Goal: Task Accomplishment & Management: Manage account settings

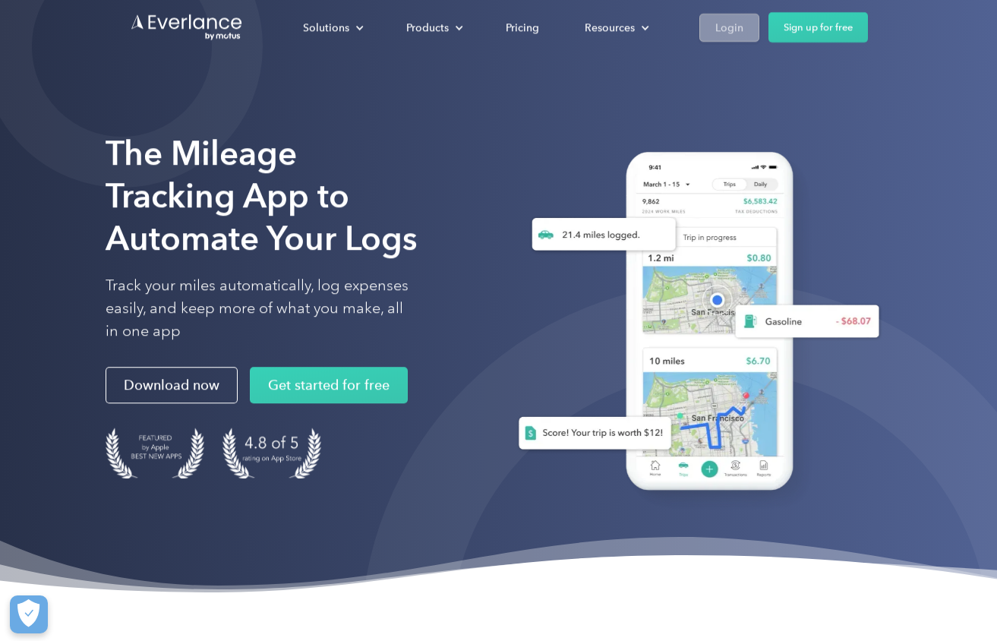
click at [729, 28] on div "Login" at bounding box center [730, 26] width 28 height 19
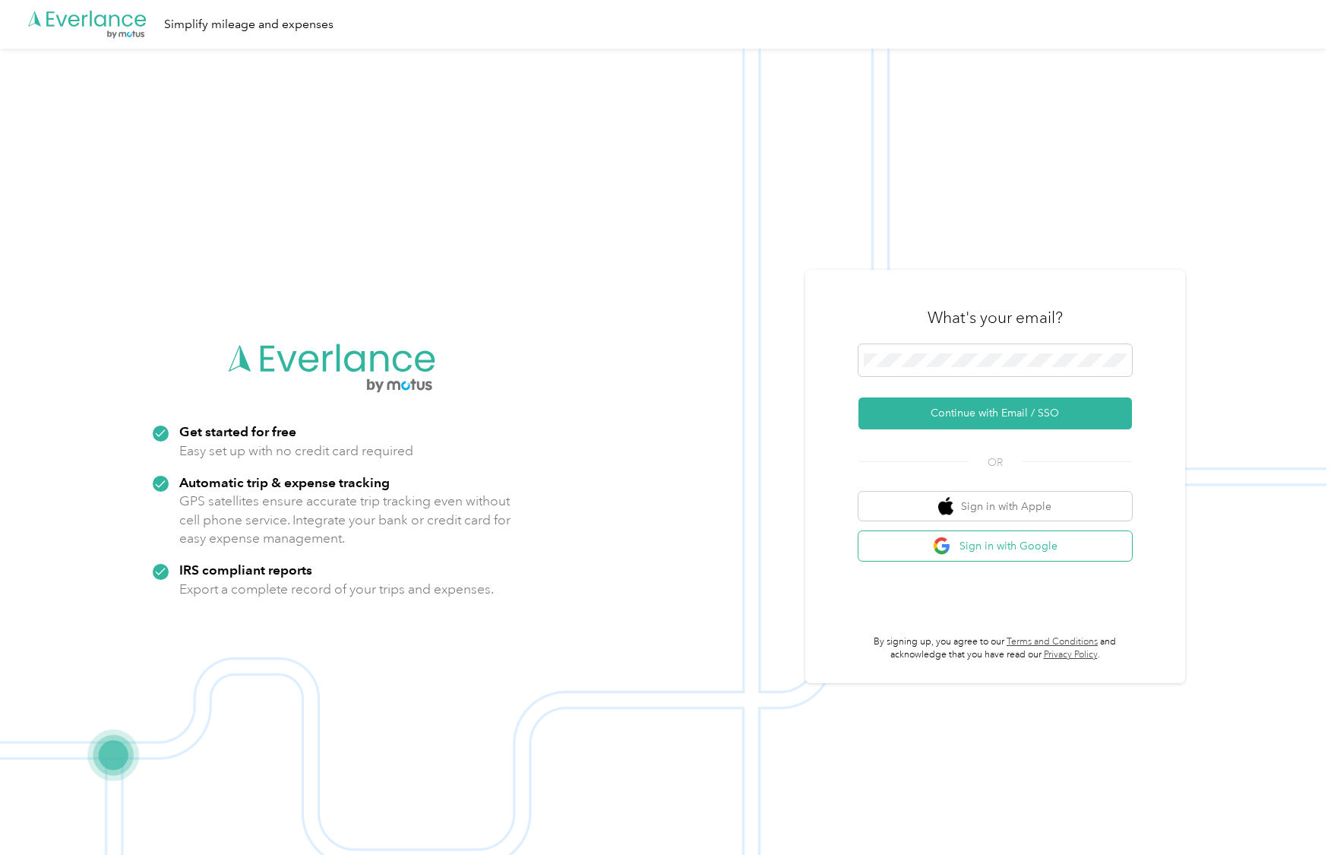
click at [1037, 542] on button "Sign in with Google" at bounding box center [994, 546] width 273 height 30
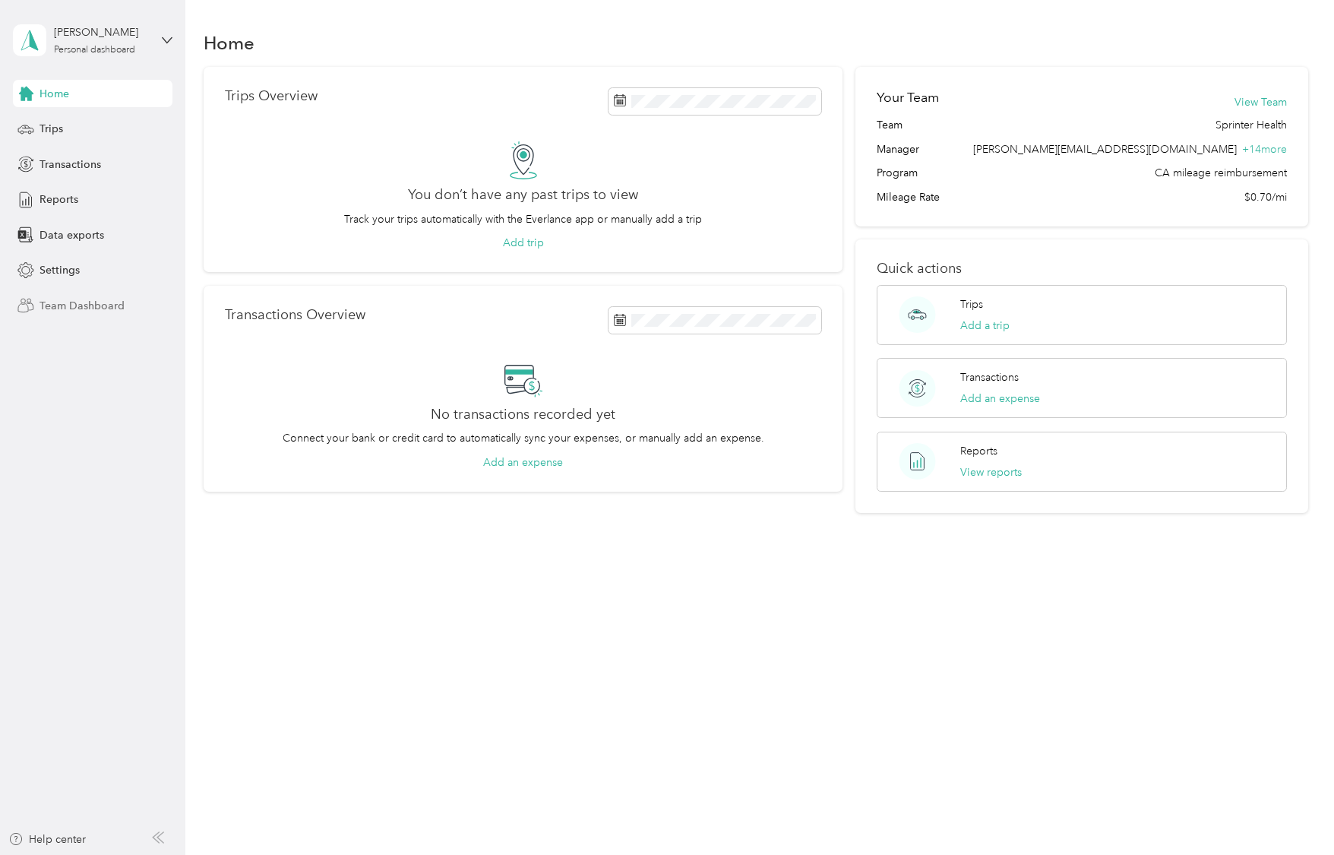
click at [75, 313] on div "Team Dashboard" at bounding box center [93, 305] width 160 height 27
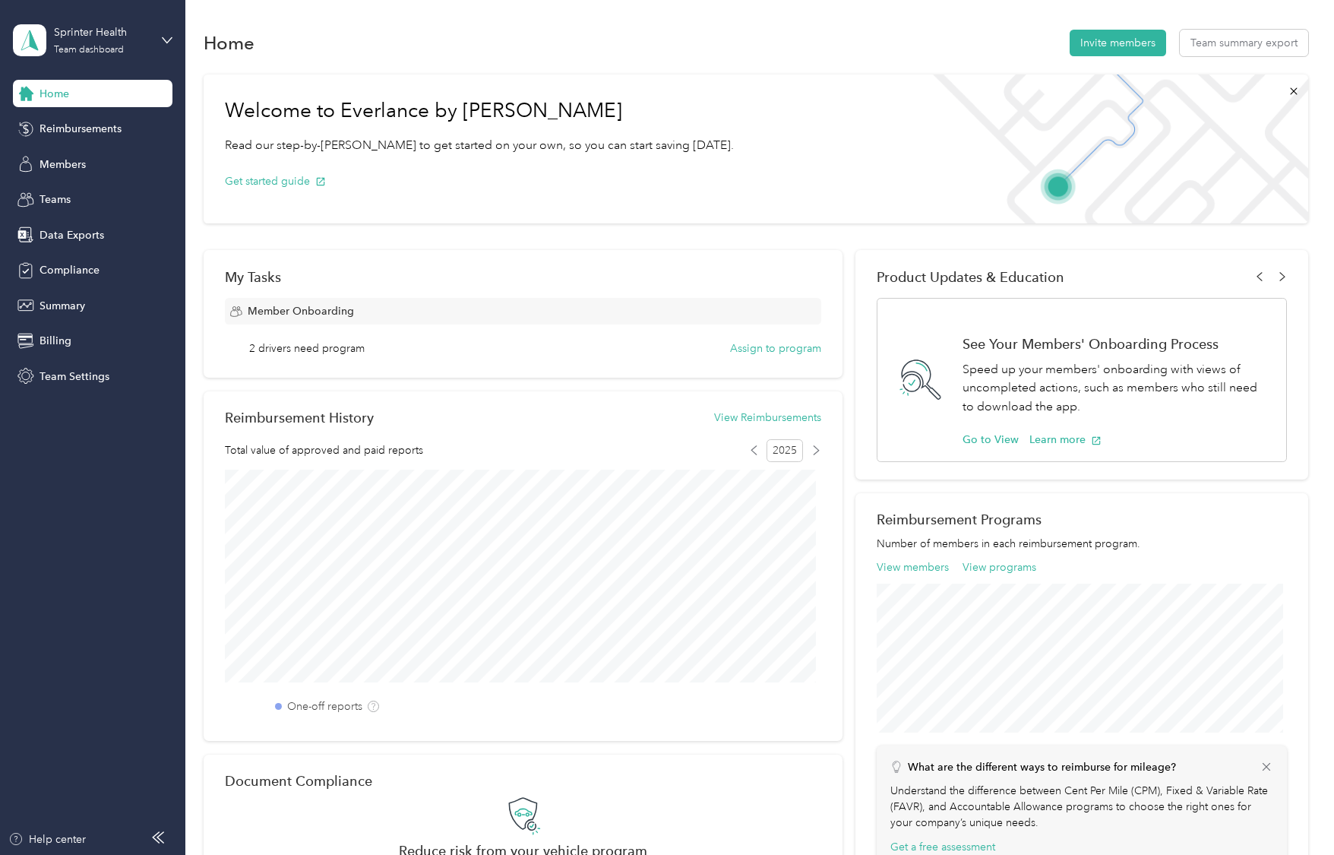
click at [65, 179] on div "Home Reimbursements Members Teams Data Exports Compliance Summary Billing Team …" at bounding box center [93, 235] width 160 height 310
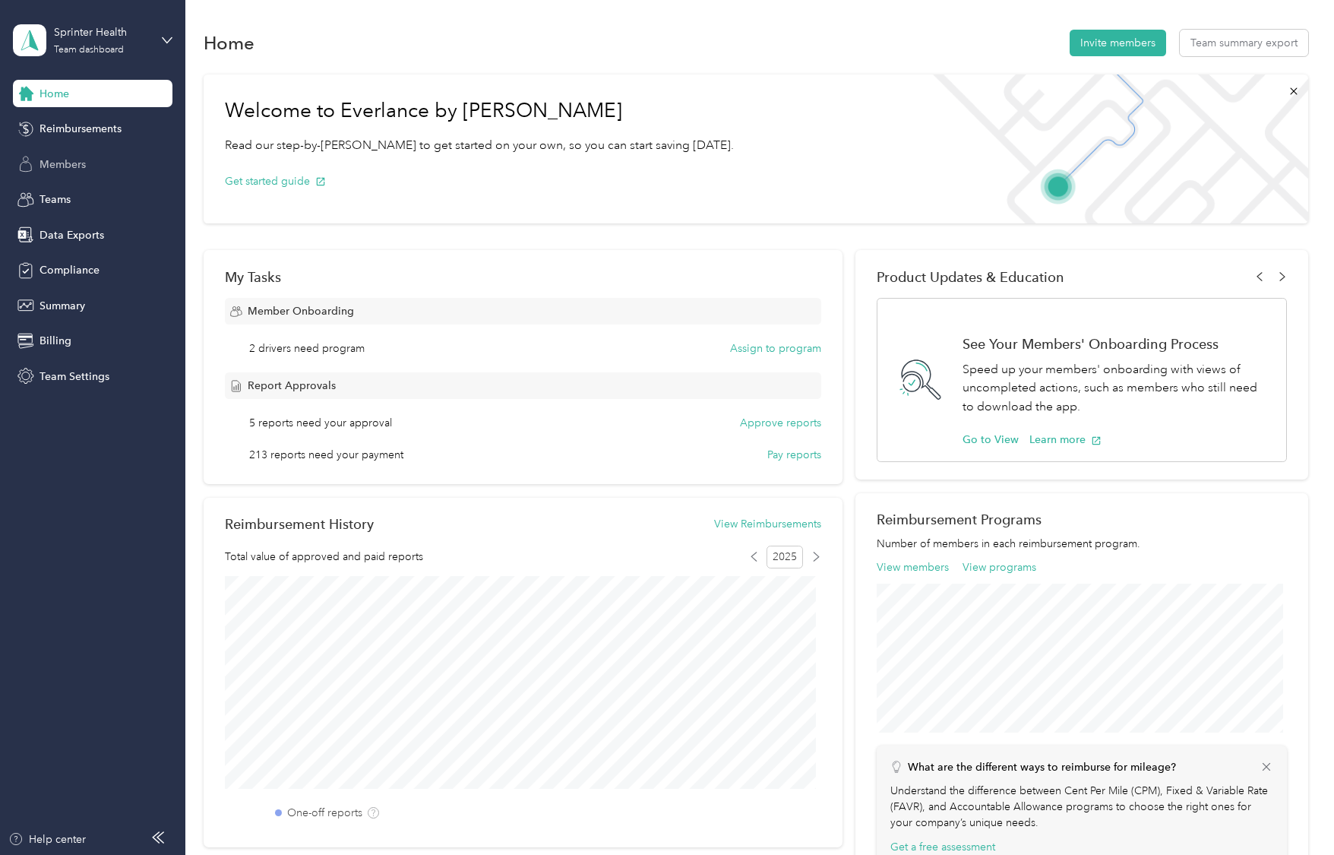
click at [68, 162] on span "Members" at bounding box center [63, 164] width 46 height 16
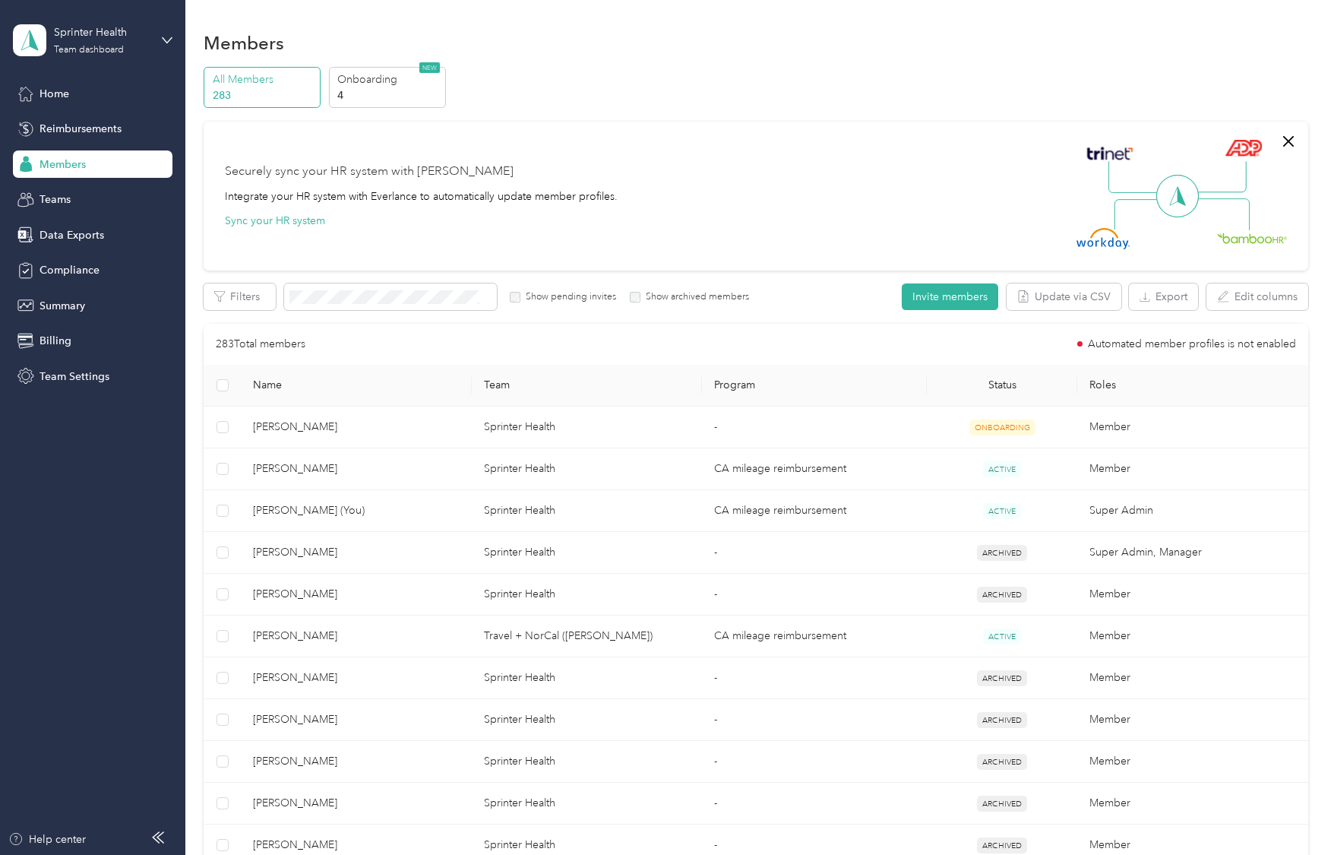
click at [375, 280] on div "All Members 283 Onboarding 4 NEW Securely sync your HR system with Everlance In…" at bounding box center [756, 790] width 1104 height 1446
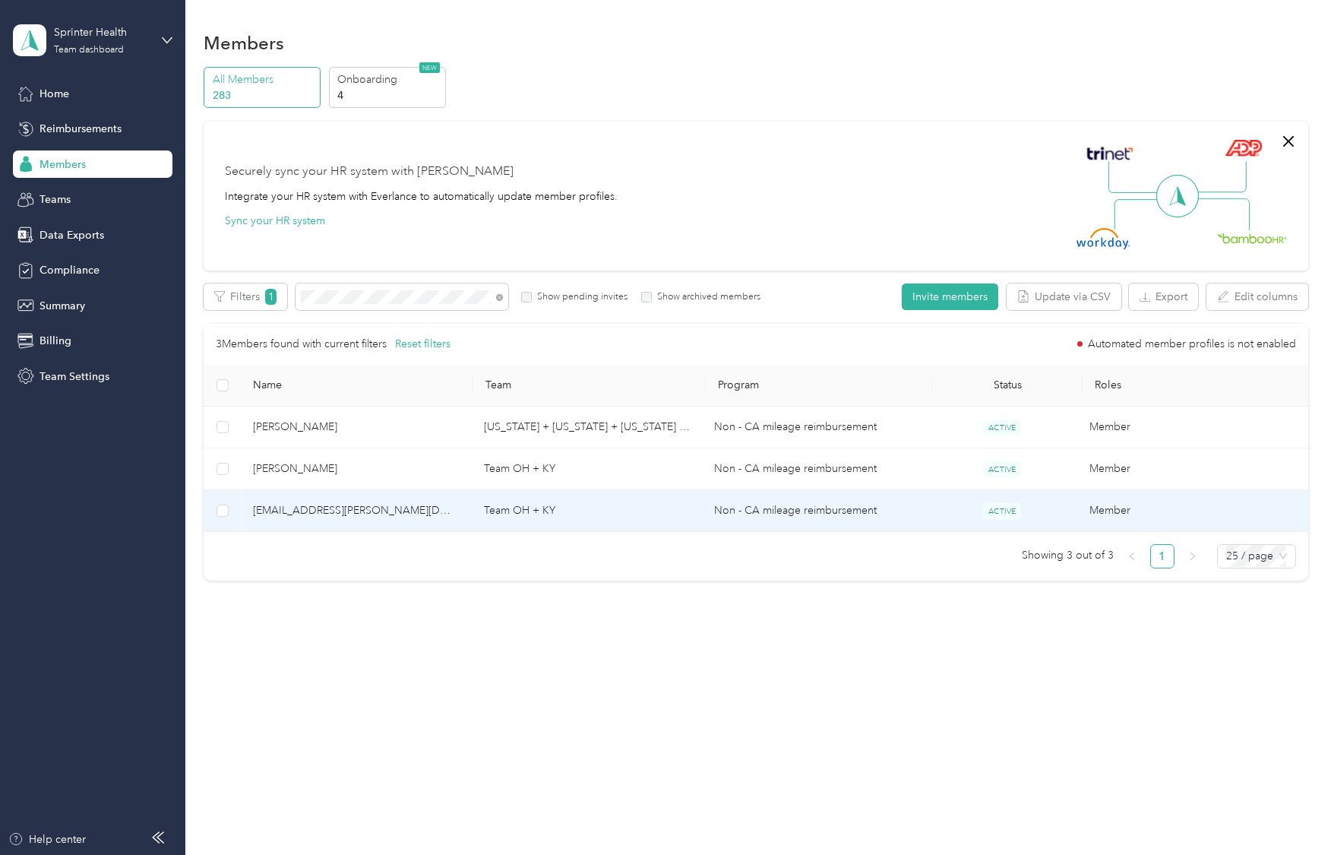
click at [529, 523] on td "Team OH + KY" at bounding box center [587, 511] width 231 height 42
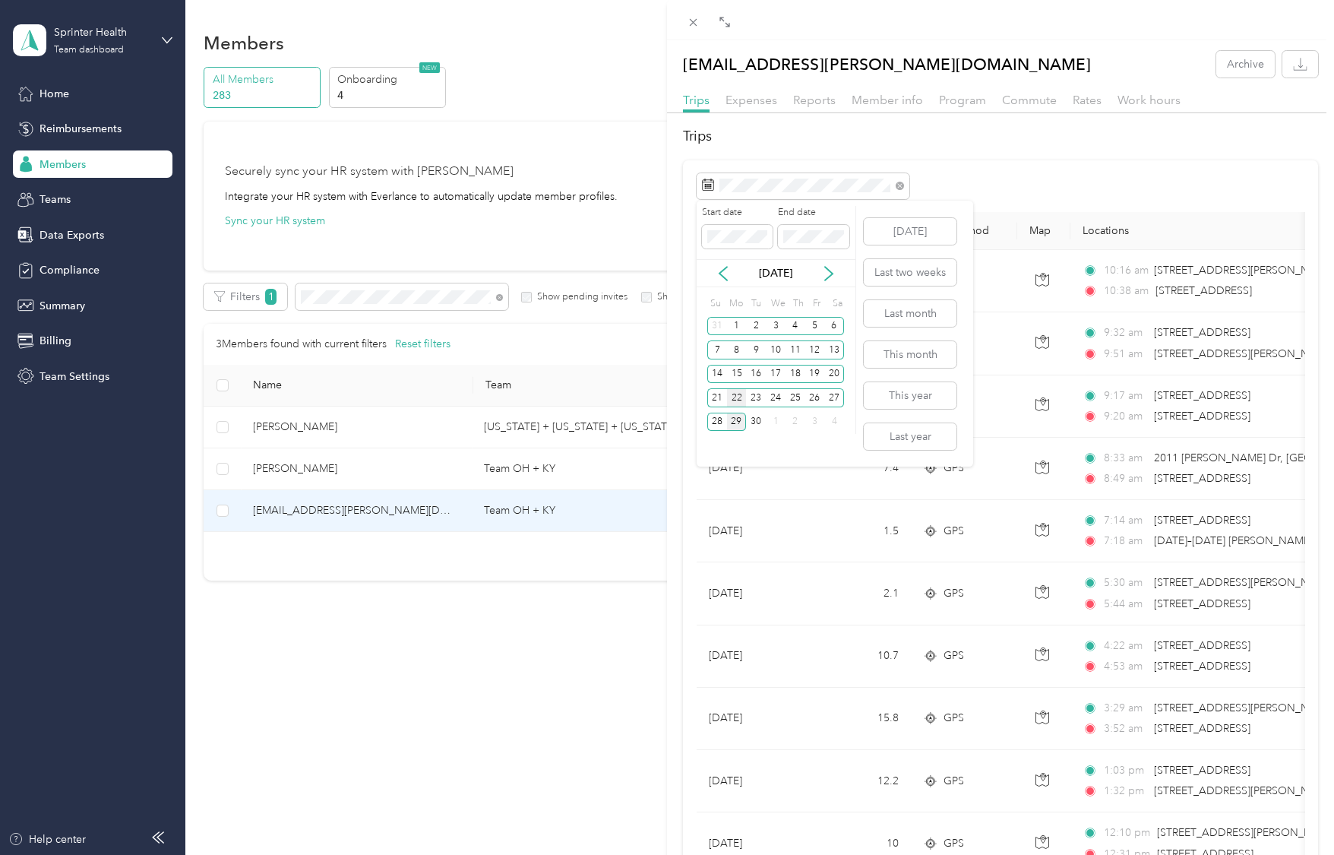
click at [731, 400] on div "22" at bounding box center [737, 397] width 20 height 19
click at [721, 424] on div "28" at bounding box center [717, 421] width 20 height 19
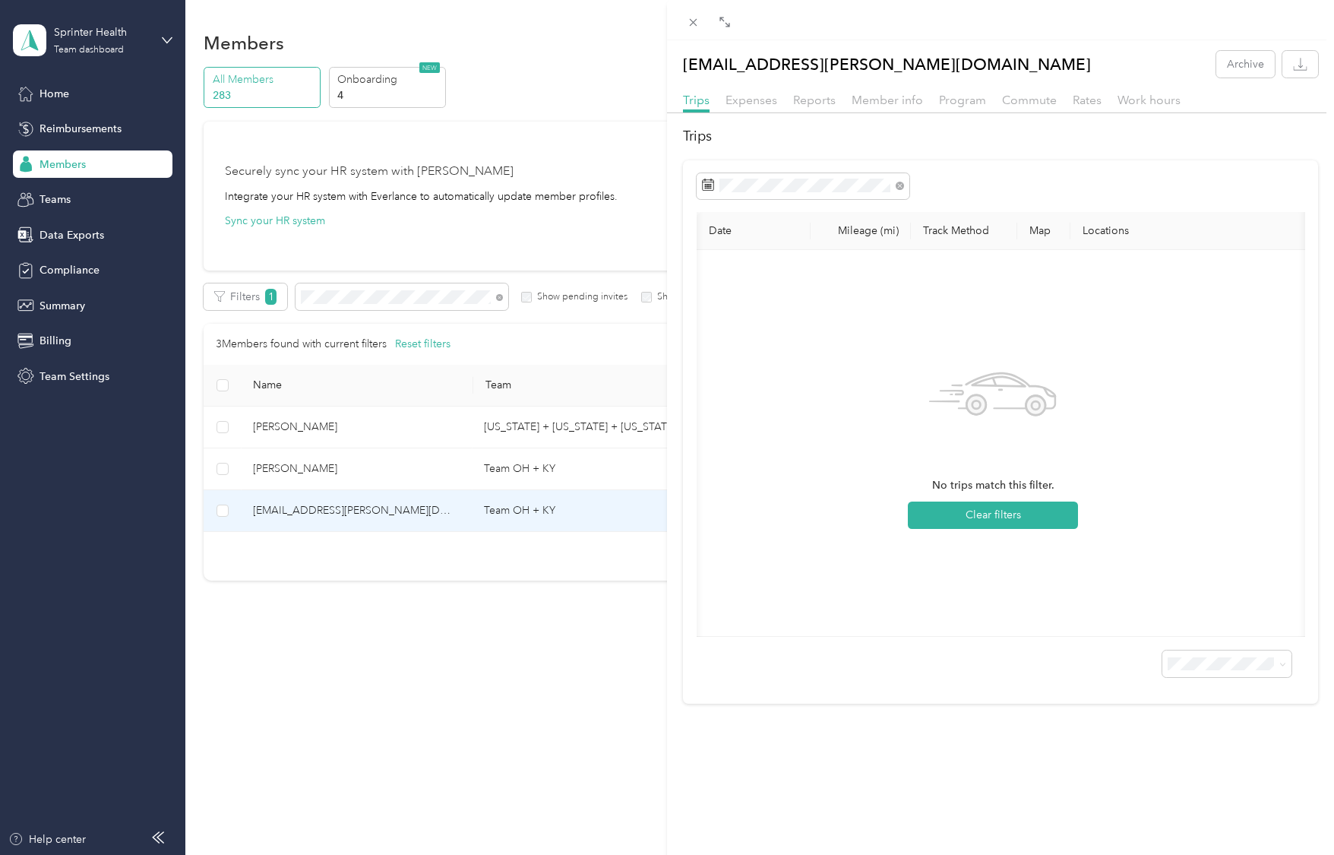
scroll to position [0, 138]
drag, startPoint x: 1015, startPoint y: 653, endPoint x: 1140, endPoint y: 633, distance: 127.0
click at [1140, 633] on div "Date Mileage (mi) Track Method Map Locations Mileage value Purpose No trips mat…" at bounding box center [1000, 431] width 635 height 543
drag, startPoint x: 1067, startPoint y: 653, endPoint x: 1079, endPoint y: 648, distance: 13.0
click at [1076, 637] on div "Date Mileage (mi) Track Method Map Locations Mileage value Purpose No trips mat…" at bounding box center [1001, 424] width 608 height 425
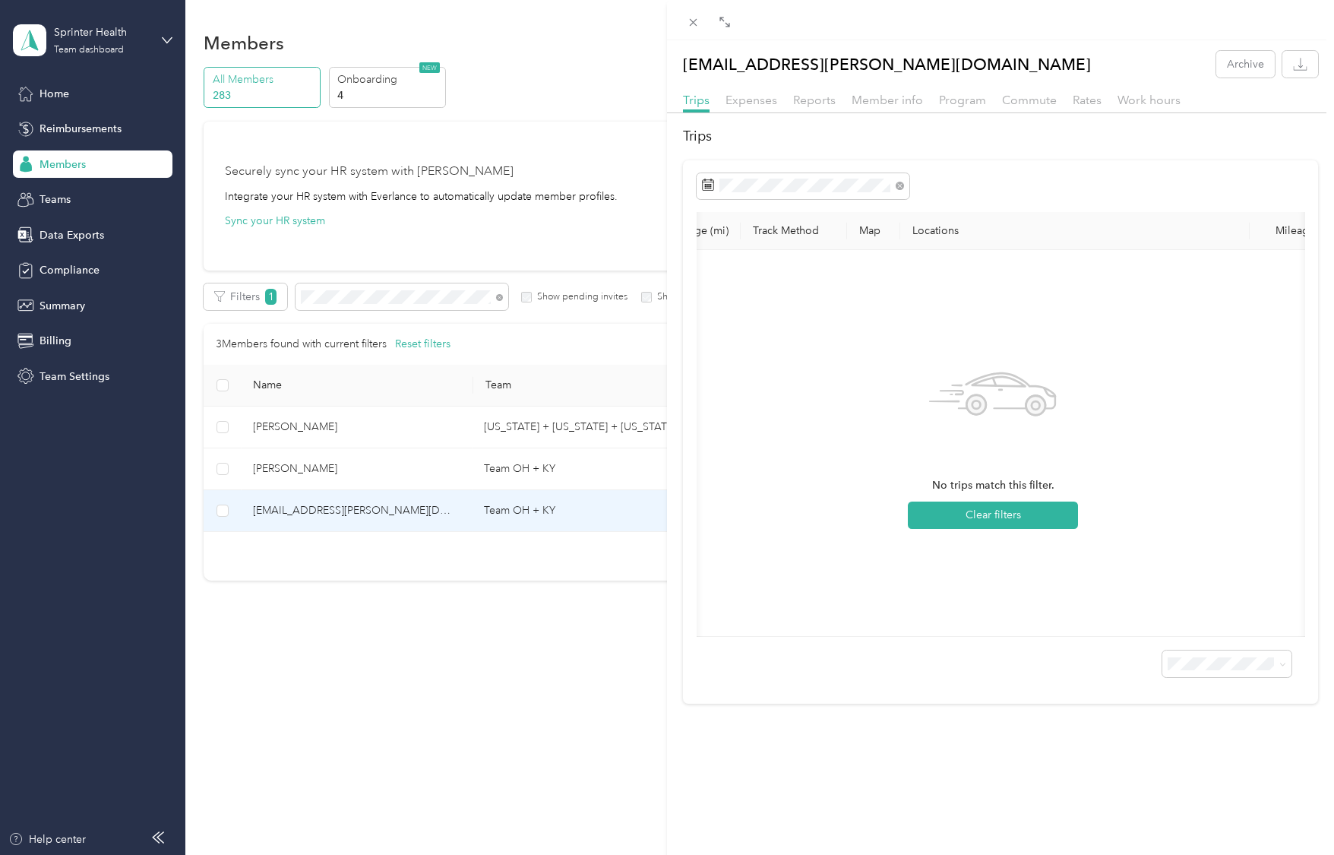
scroll to position [0, 0]
drag, startPoint x: 920, startPoint y: 414, endPoint x: 744, endPoint y: 406, distance: 175.6
click at [711, 387] on div "No trips match this filter. Clear filters" at bounding box center [993, 443] width 569 height 362
click at [823, 197] on span at bounding box center [803, 186] width 213 height 26
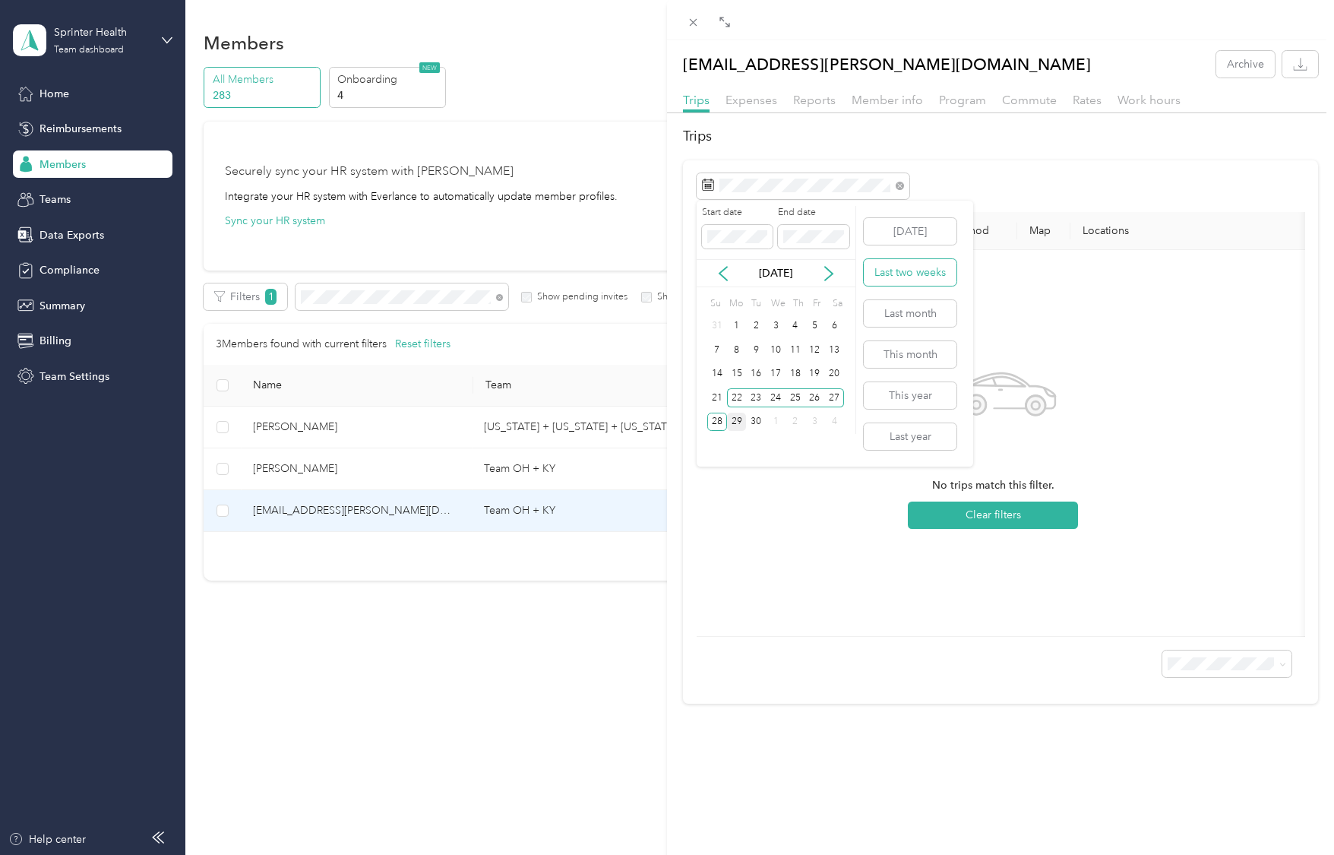
click at [922, 276] on button "Last two weeks" at bounding box center [910, 272] width 93 height 27
